Goal: Task Accomplishment & Management: Manage account settings

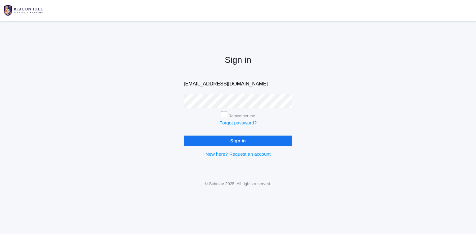
type input "isaiah419n10@protonmail.com"
click at [274, 140] on input "Sign in" at bounding box center [238, 141] width 109 height 10
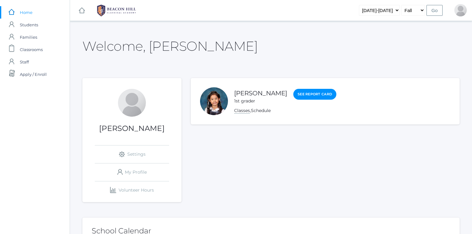
click at [242, 110] on link "Classes" at bounding box center [242, 111] width 16 height 6
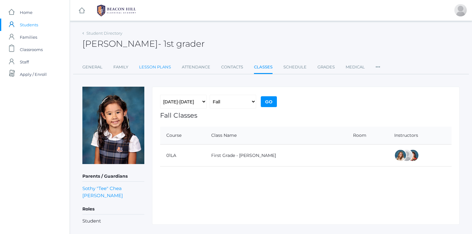
click at [156, 67] on link "Lesson Plans" at bounding box center [155, 67] width 32 height 12
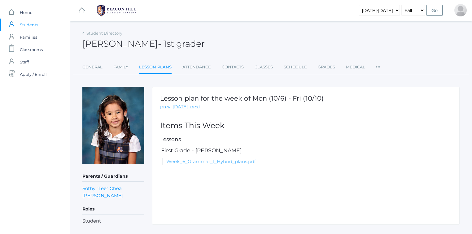
click at [221, 161] on link "Week_6_Grammar_1_Hybrid_plans.pdf" at bounding box center [211, 162] width 90 height 6
click at [324, 68] on link "Grades" at bounding box center [326, 67] width 17 height 12
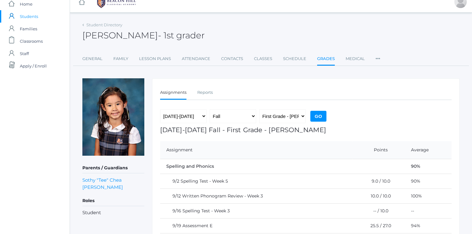
scroll to position [7, 0]
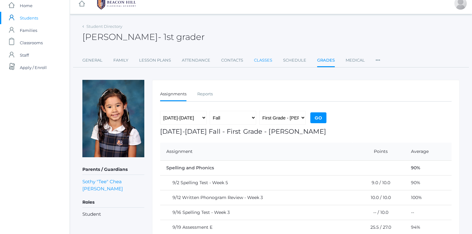
click at [260, 61] on link "Classes" at bounding box center [263, 60] width 18 height 12
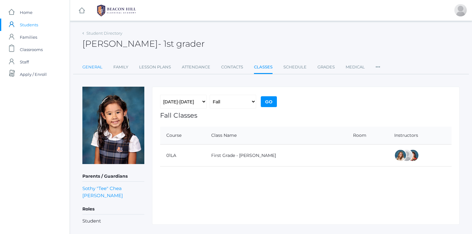
click at [96, 66] on link "General" at bounding box center [92, 67] width 20 height 12
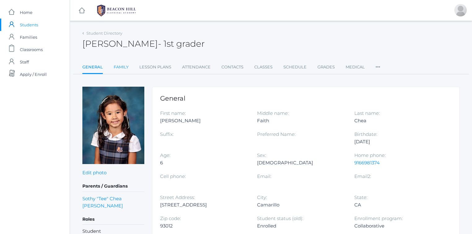
click at [122, 66] on link "Family" at bounding box center [121, 67] width 15 height 12
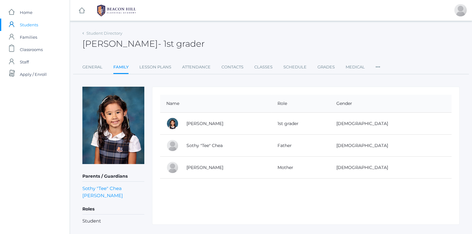
click at [377, 66] on icon at bounding box center [378, 65] width 5 height 8
click at [388, 83] on link "Preferences" at bounding box center [397, 80] width 31 height 12
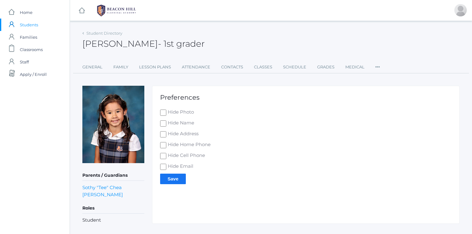
click at [164, 135] on input "Hide Address" at bounding box center [163, 134] width 6 height 6
checkbox input "true"
click at [164, 145] on input "Hide Home Phone" at bounding box center [163, 145] width 6 height 6
checkbox input "true"
click at [164, 155] on input "Hide Cell Phone" at bounding box center [163, 156] width 6 height 6
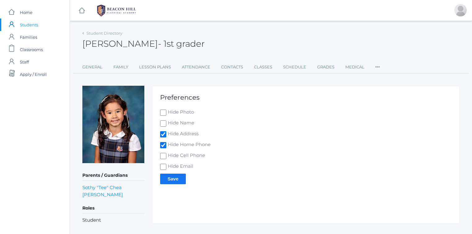
checkbox input "true"
click at [164, 169] on input "Hide Email" at bounding box center [163, 167] width 6 height 6
checkbox input "true"
click at [170, 180] on input "Save" at bounding box center [173, 179] width 26 height 10
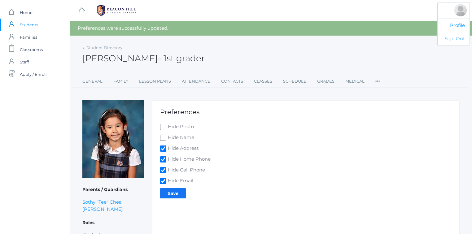
click at [453, 36] on link "Sign Out" at bounding box center [454, 39] width 32 height 14
